Goal: Task Accomplishment & Management: Manage account settings

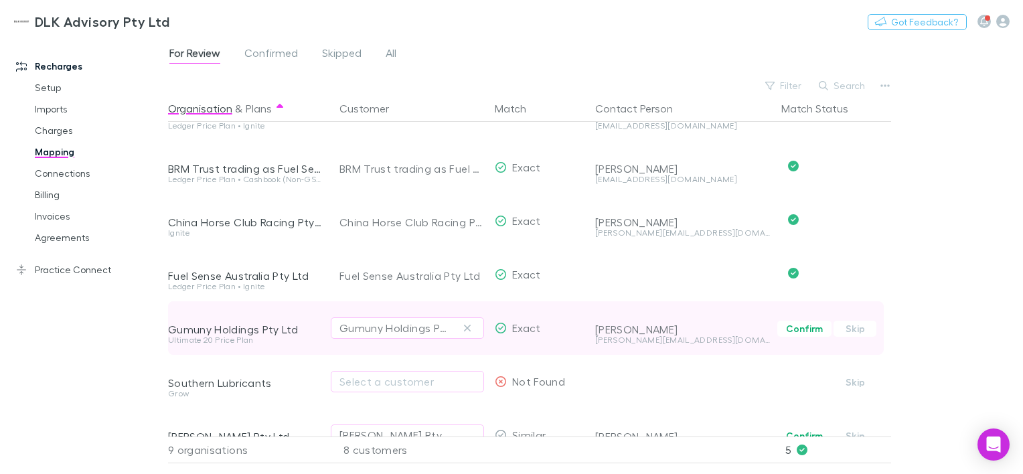
scroll to position [177, 0]
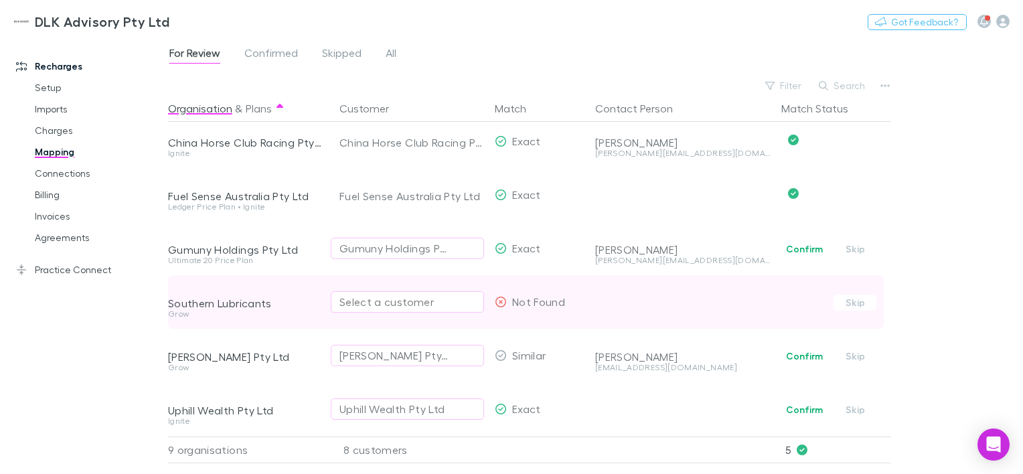
click at [461, 299] on div "Select a customer" at bounding box center [408, 302] width 136 height 16
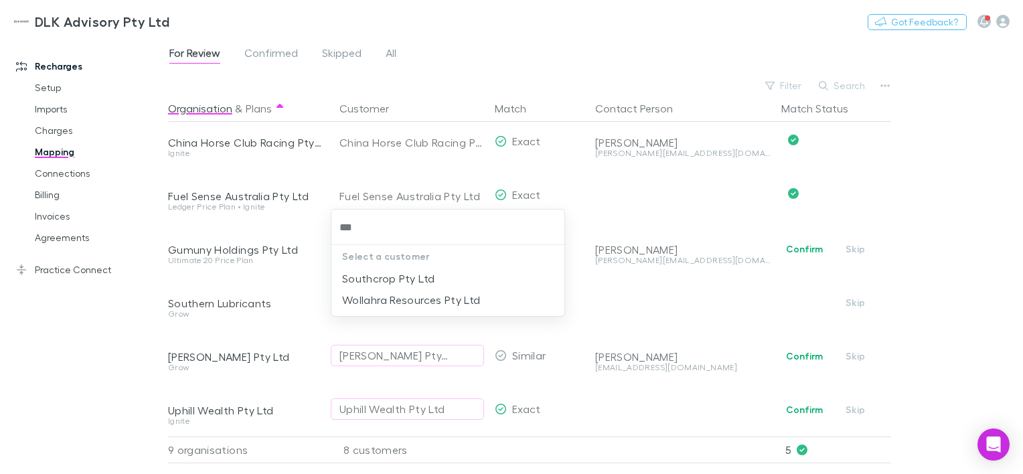
type input "***"
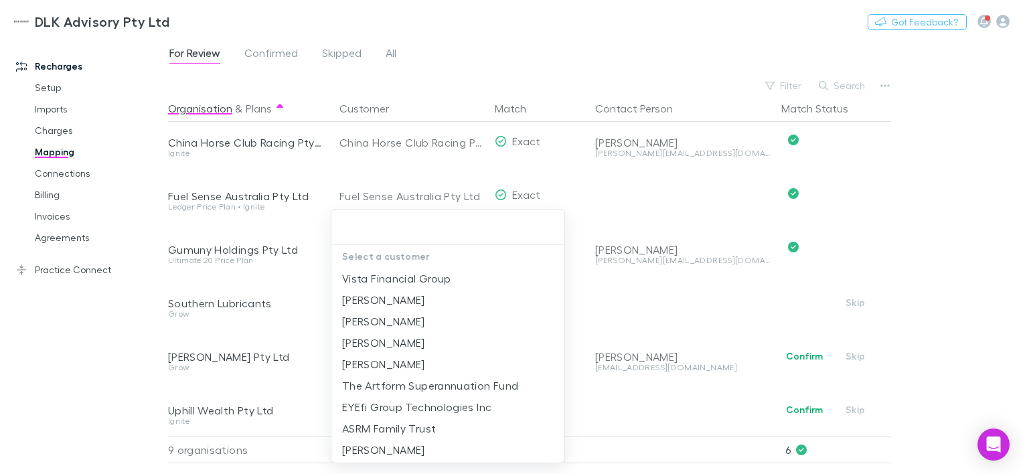
click at [849, 216] on div at bounding box center [511, 237] width 1023 height 474
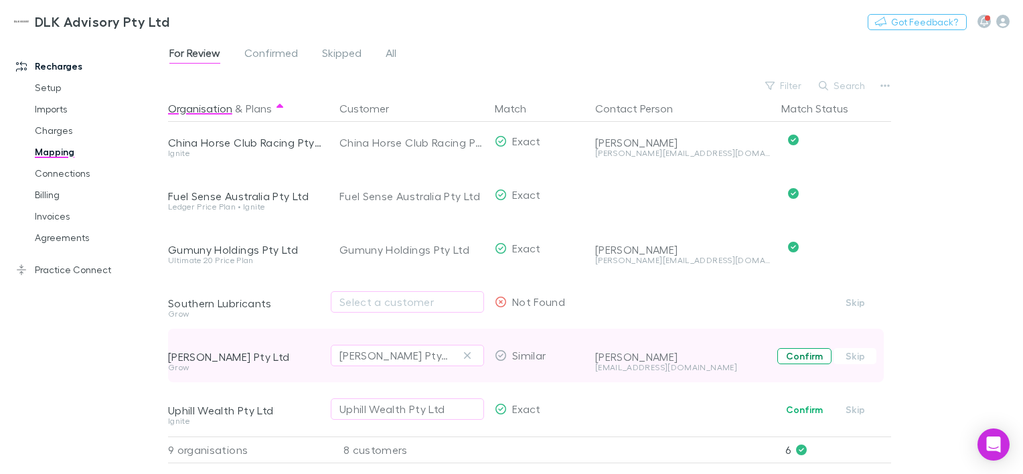
click at [806, 348] on button "Confirm" at bounding box center [804, 356] width 54 height 16
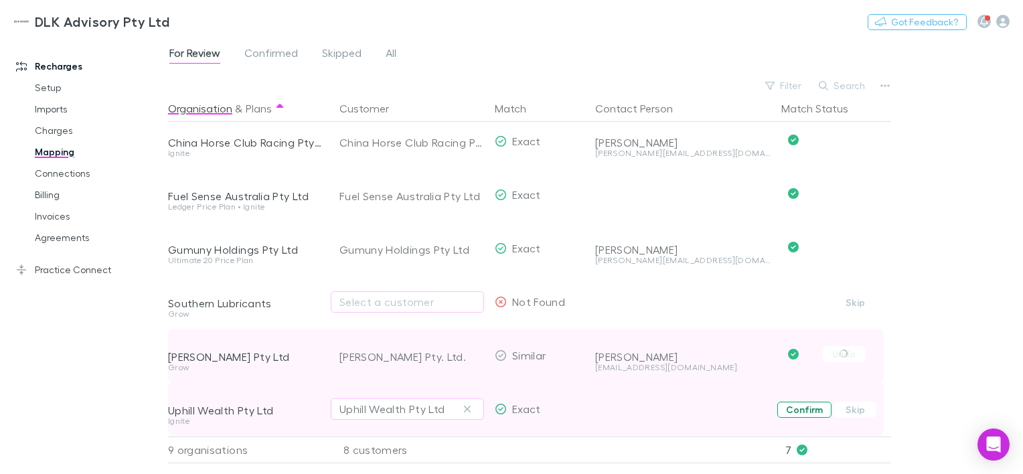
click at [799, 403] on button "Confirm" at bounding box center [804, 410] width 54 height 16
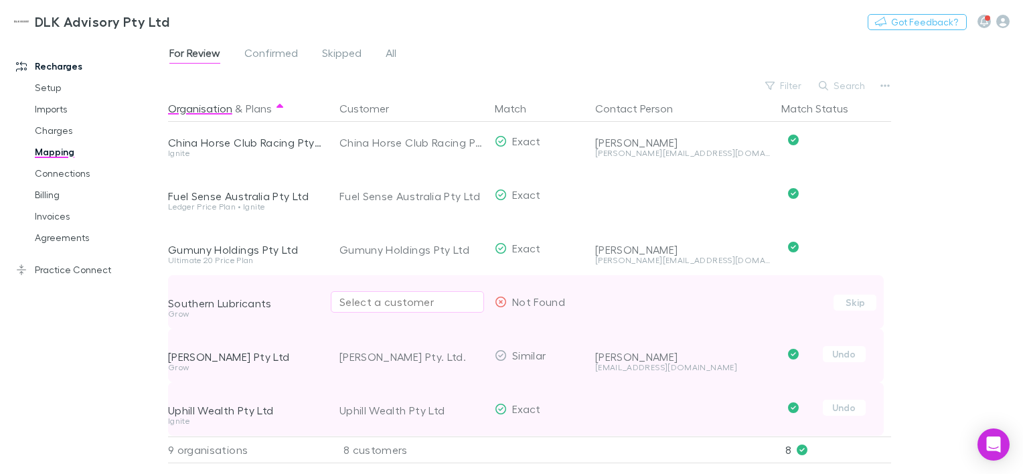
click at [358, 295] on div "Select a customer" at bounding box center [408, 302] width 136 height 16
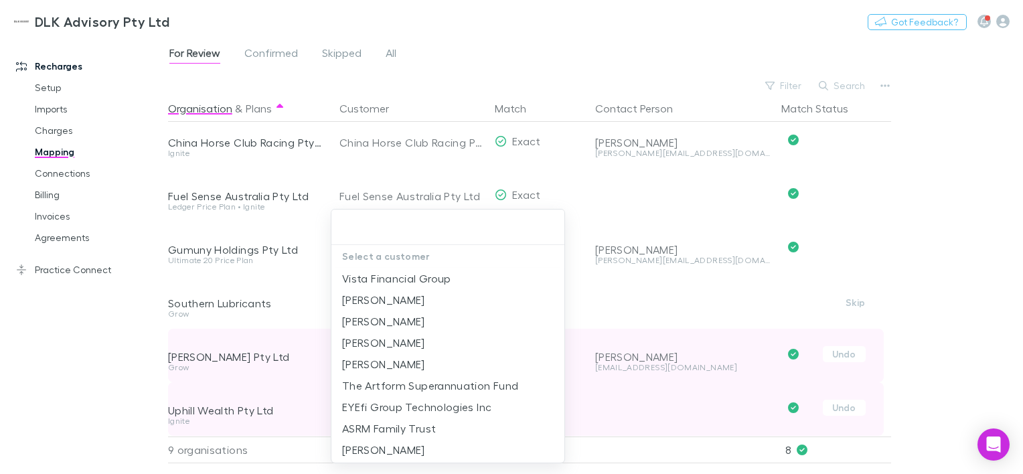
click at [972, 348] on div at bounding box center [511, 237] width 1023 height 474
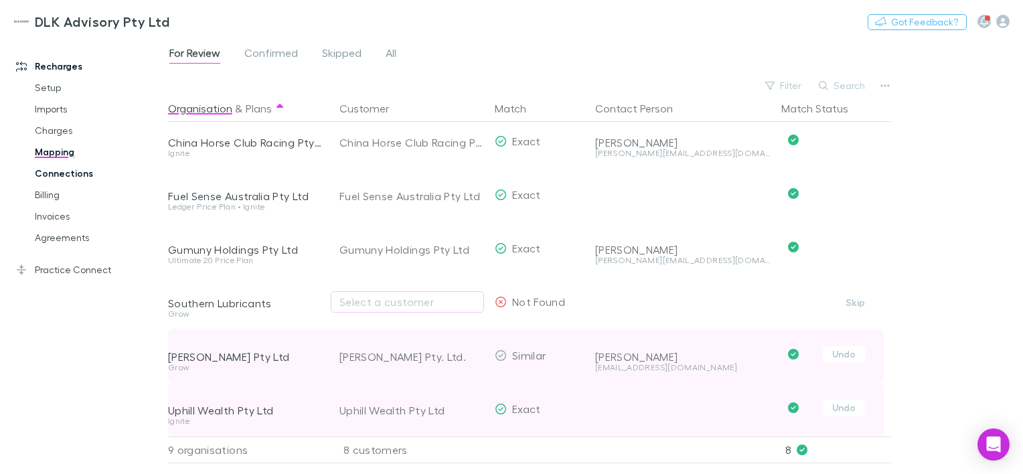
click at [54, 179] on link "Connections" at bounding box center [98, 173] width 154 height 21
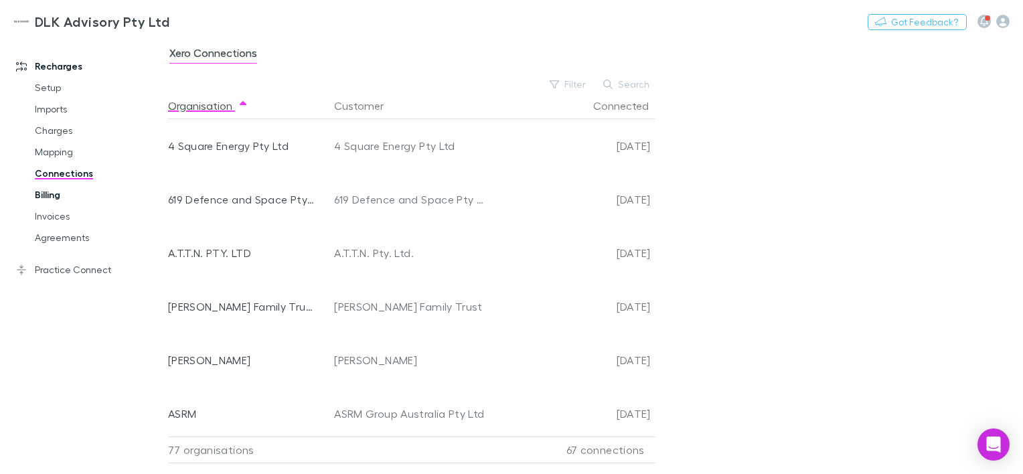
click at [48, 198] on link "Billing" at bounding box center [98, 194] width 154 height 21
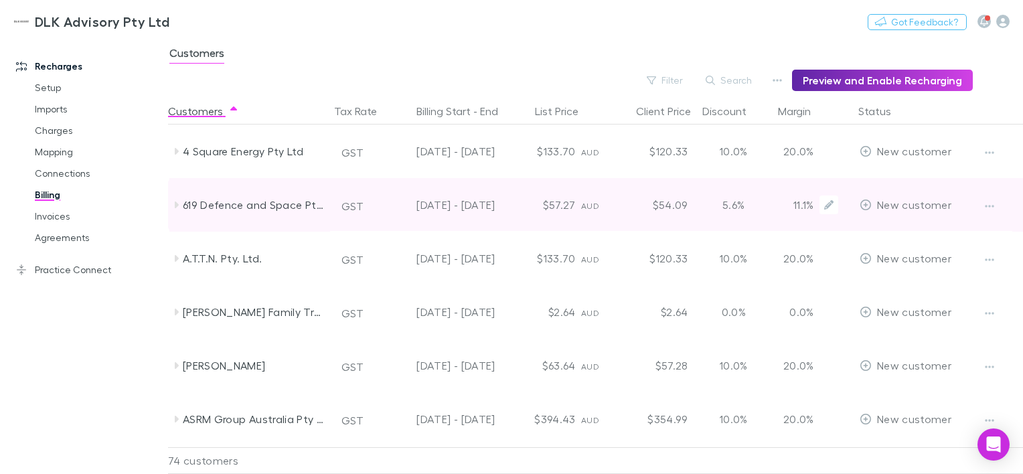
click at [798, 208] on p "11.1%" at bounding box center [796, 205] width 35 height 16
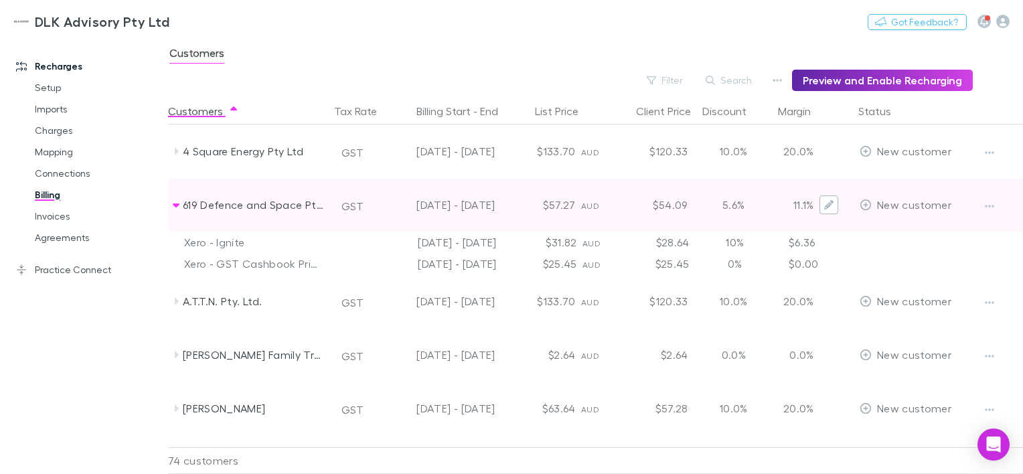
click at [828, 208] on icon "Edit" at bounding box center [828, 204] width 9 height 9
click at [174, 203] on icon at bounding box center [176, 205] width 11 height 11
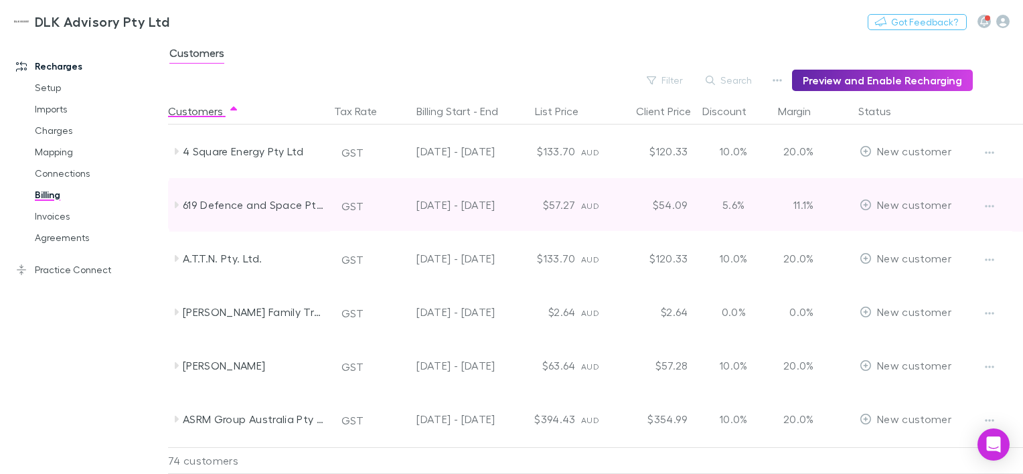
click at [175, 203] on icon at bounding box center [177, 205] width 4 height 7
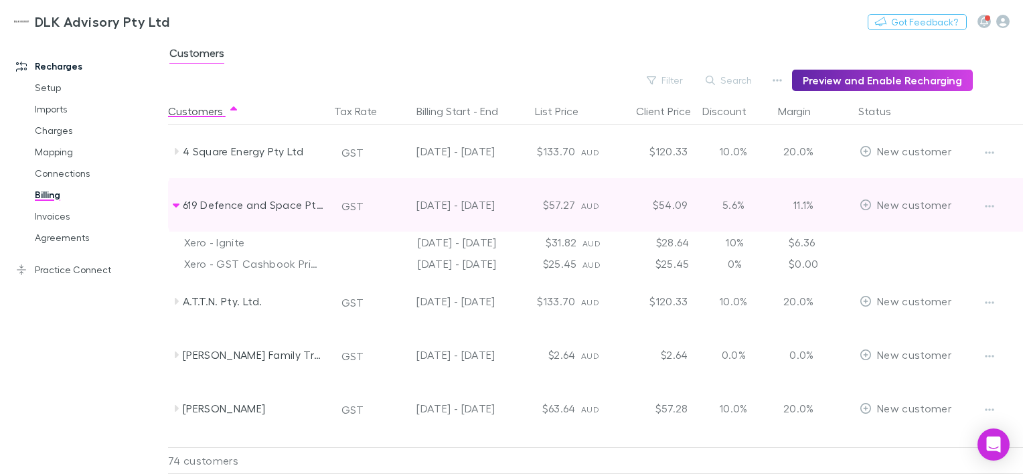
click at [172, 206] on icon at bounding box center [176, 205] width 11 height 11
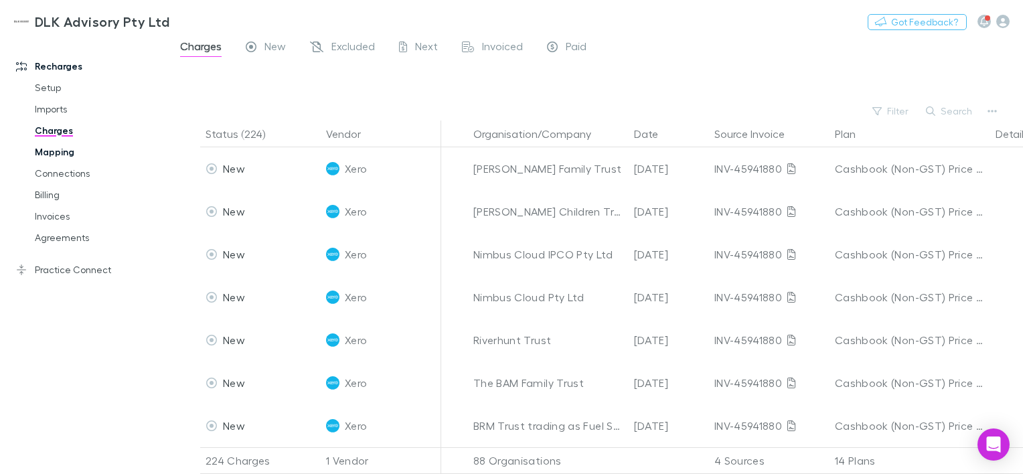
click at [46, 155] on link "Mapping" at bounding box center [98, 151] width 154 height 21
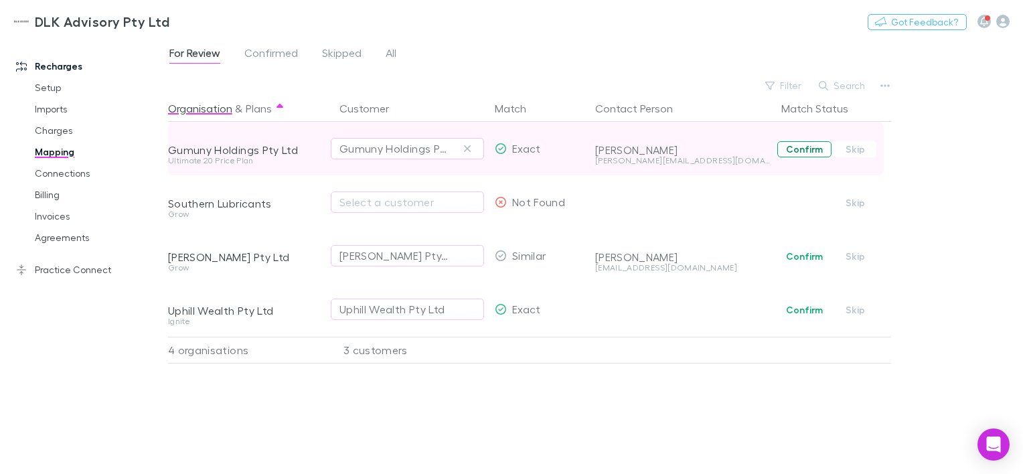
click at [798, 153] on button "Confirm" at bounding box center [804, 149] width 54 height 16
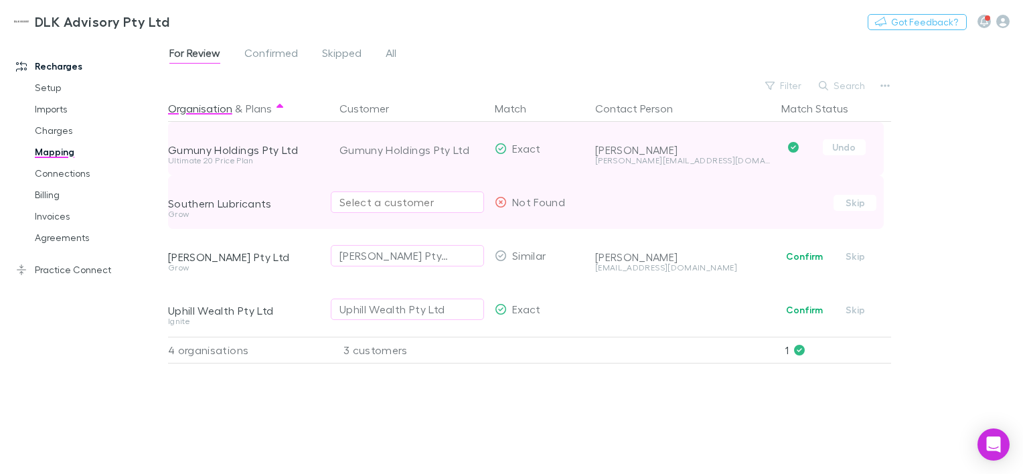
click at [428, 206] on div "Select a customer" at bounding box center [408, 202] width 136 height 16
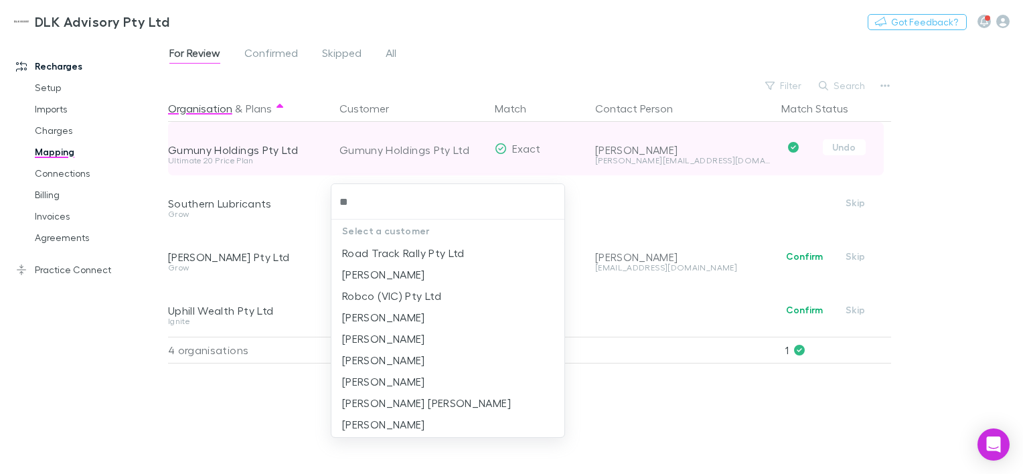
type input "*"
type input "***"
